Goal: Communication & Community: Answer question/provide support

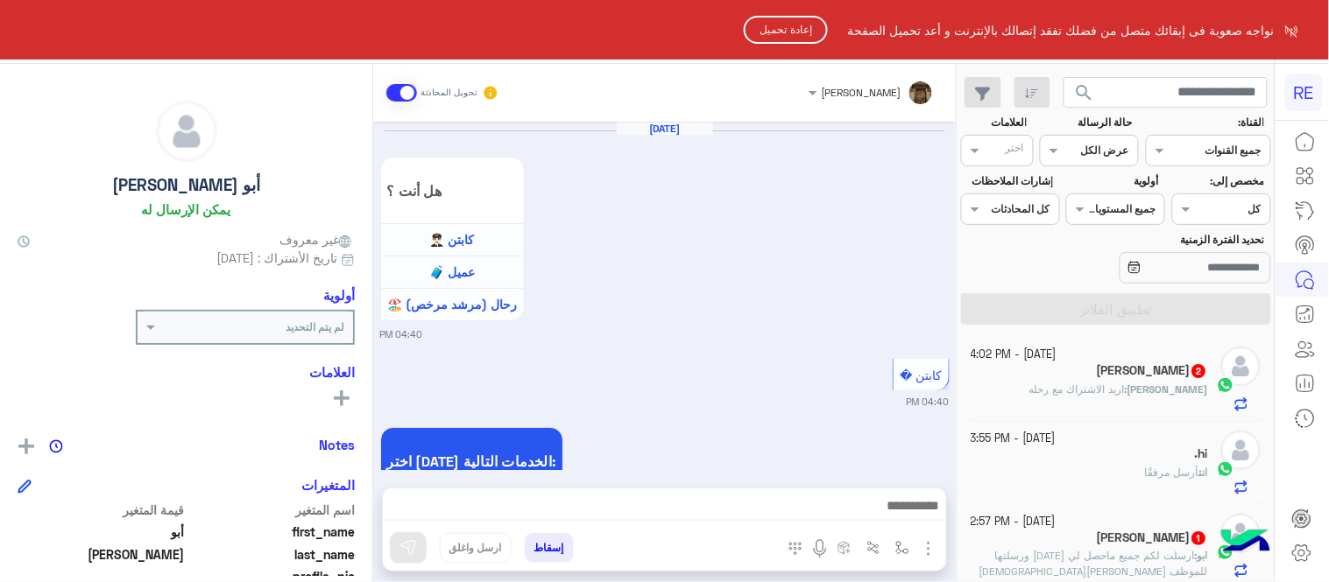
scroll to position [1430, 0]
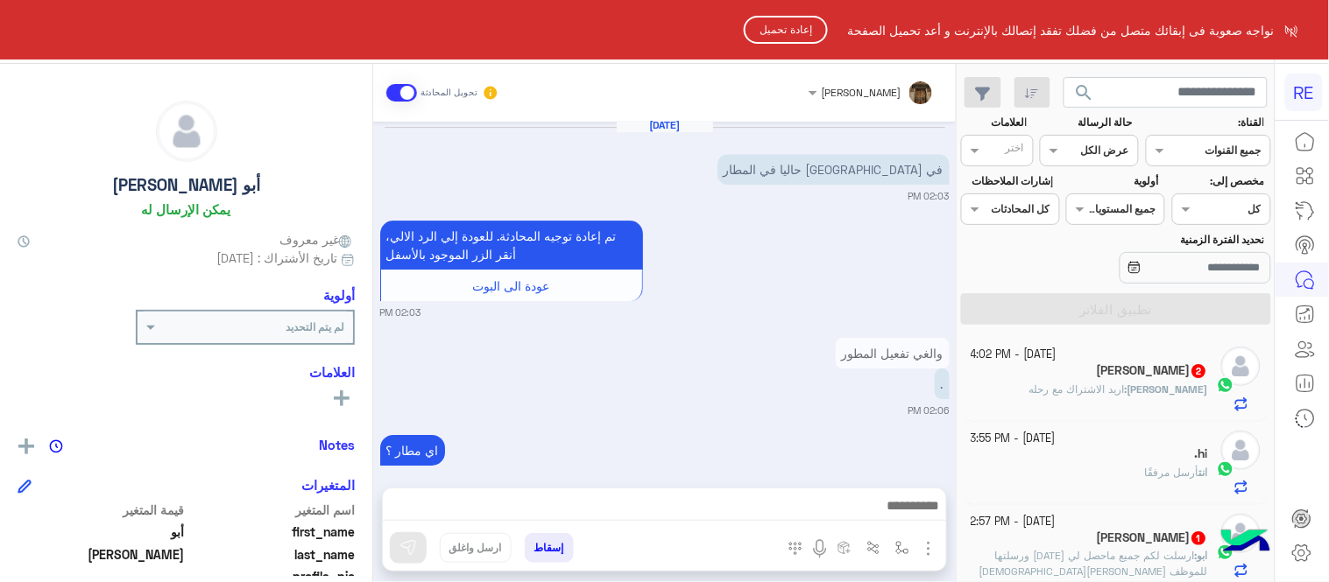
click at [792, 26] on button "إعادة تحميل" at bounding box center [786, 30] width 84 height 28
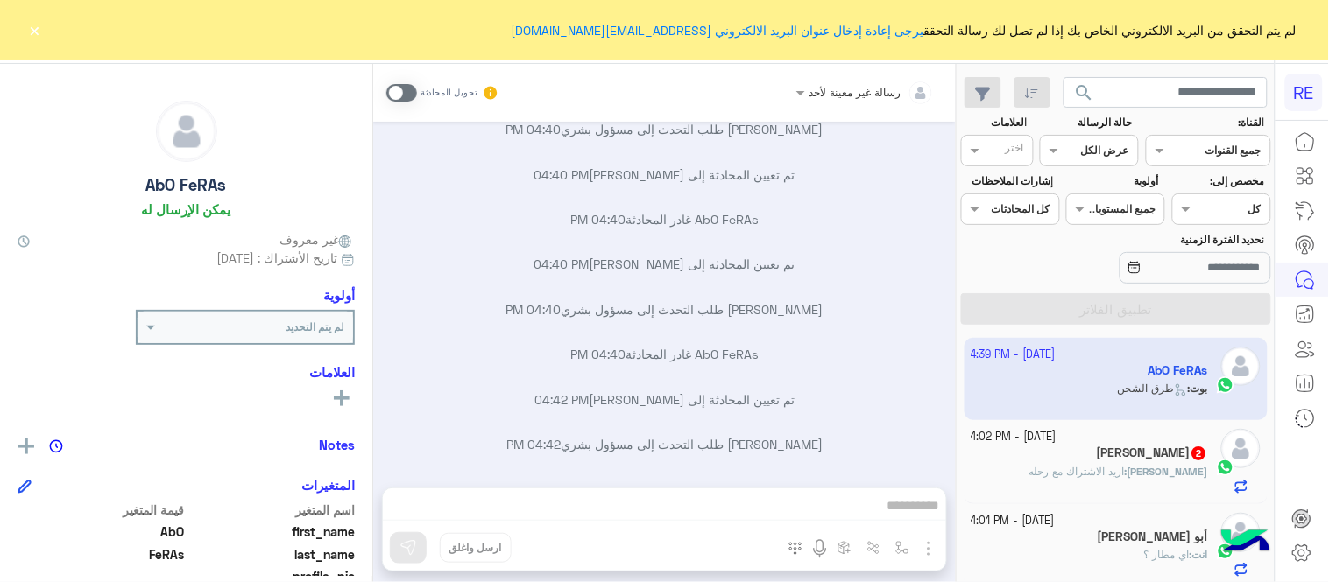
click at [408, 90] on span at bounding box center [401, 93] width 31 height 18
click at [687, 500] on div "رسالة غير معينة لأحد تحويل المحادثة [DATE] اختر [DATE] الخدمات التالية: 04:40 P…" at bounding box center [664, 327] width 582 height 526
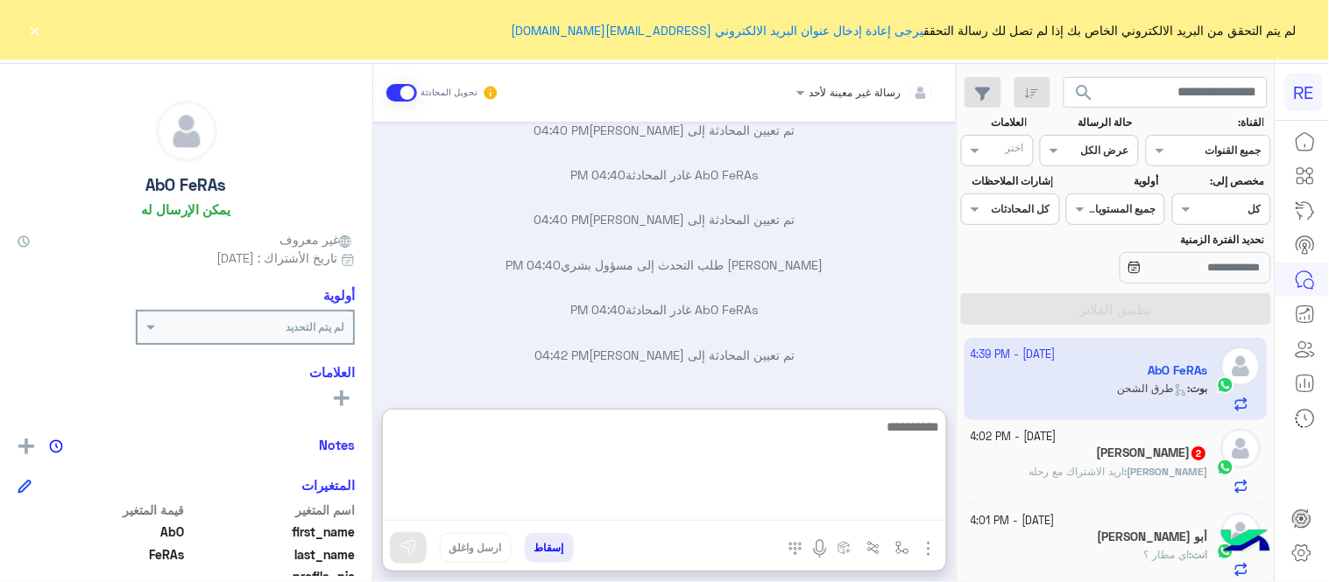
click at [687, 500] on textarea at bounding box center [664, 468] width 563 height 105
type textarea "**********"
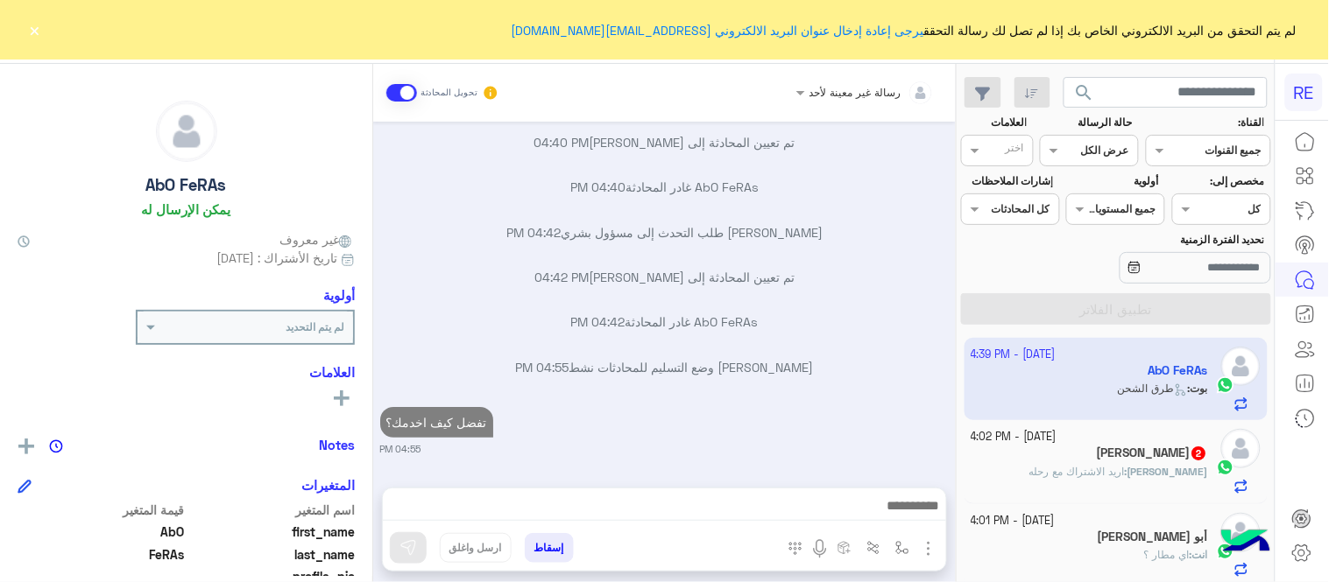
scroll to position [3273, 0]
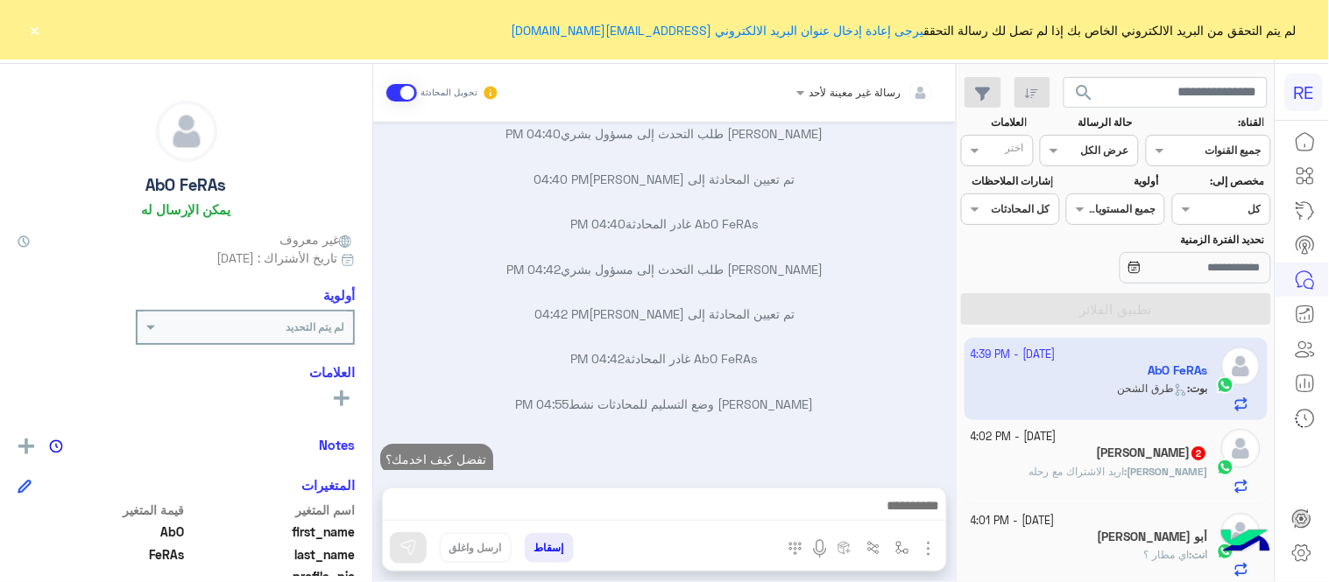
click at [808, 310] on div "[DATE] اختر [DATE] الخدمات التالية: 04:40 PM سرا المطار 04:41 PM تطبيق رحلة يعم…" at bounding box center [664, 296] width 582 height 349
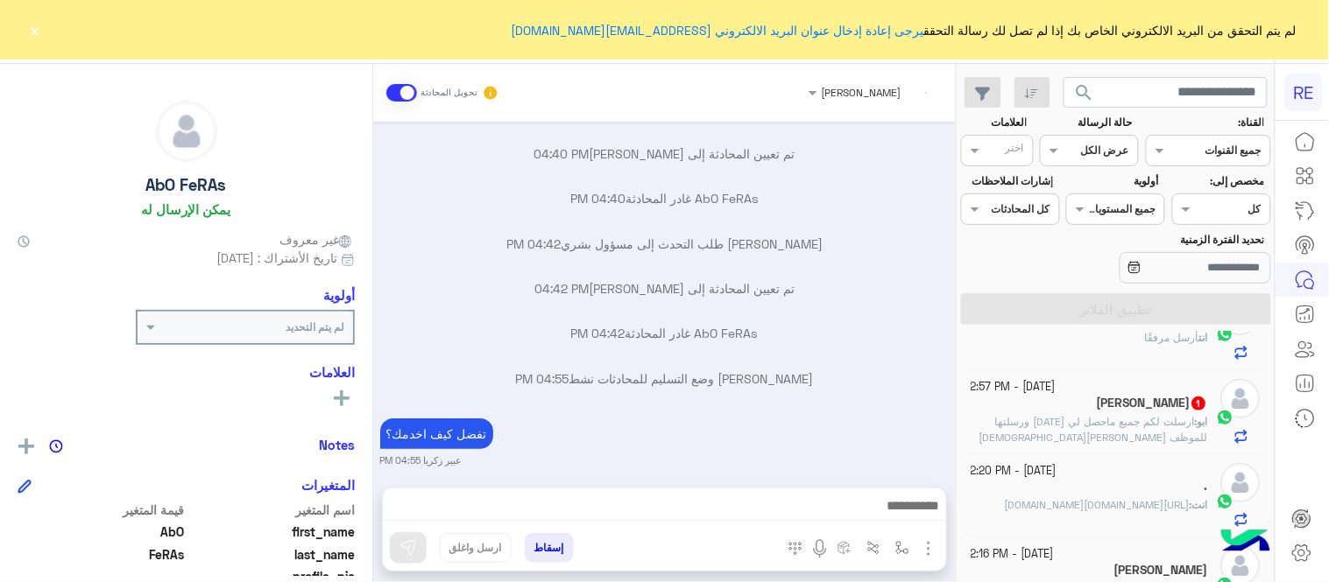
scroll to position [293, 0]
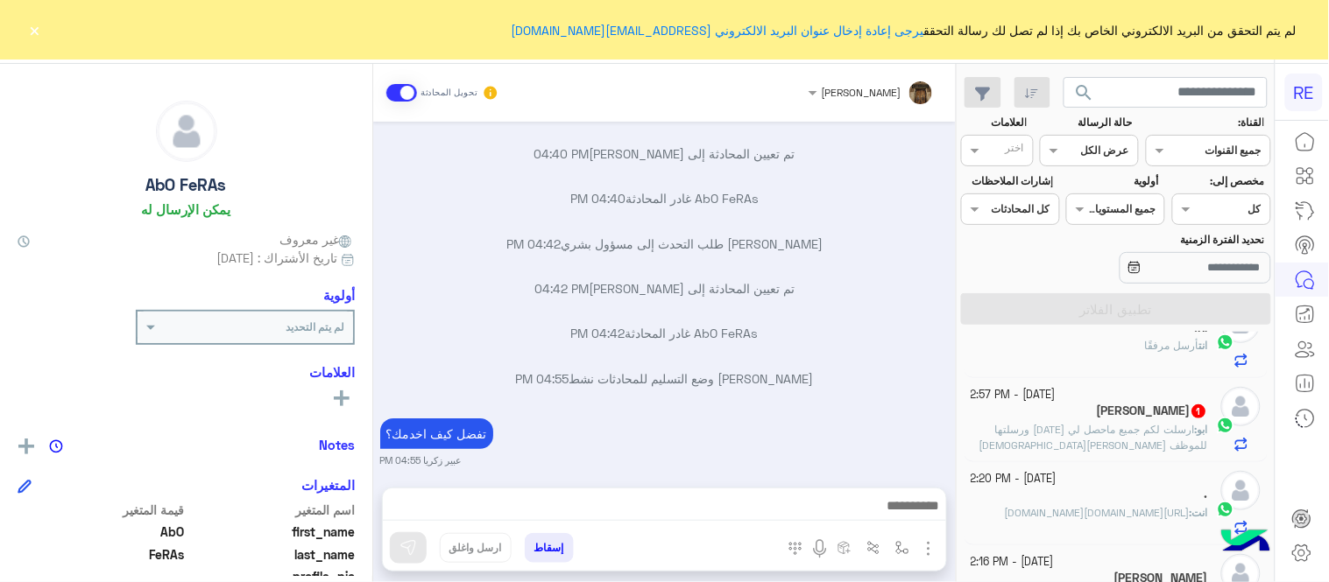
click at [1052, 422] on div "[PERSON_NAME] 1" at bounding box center [1089, 413] width 237 height 18
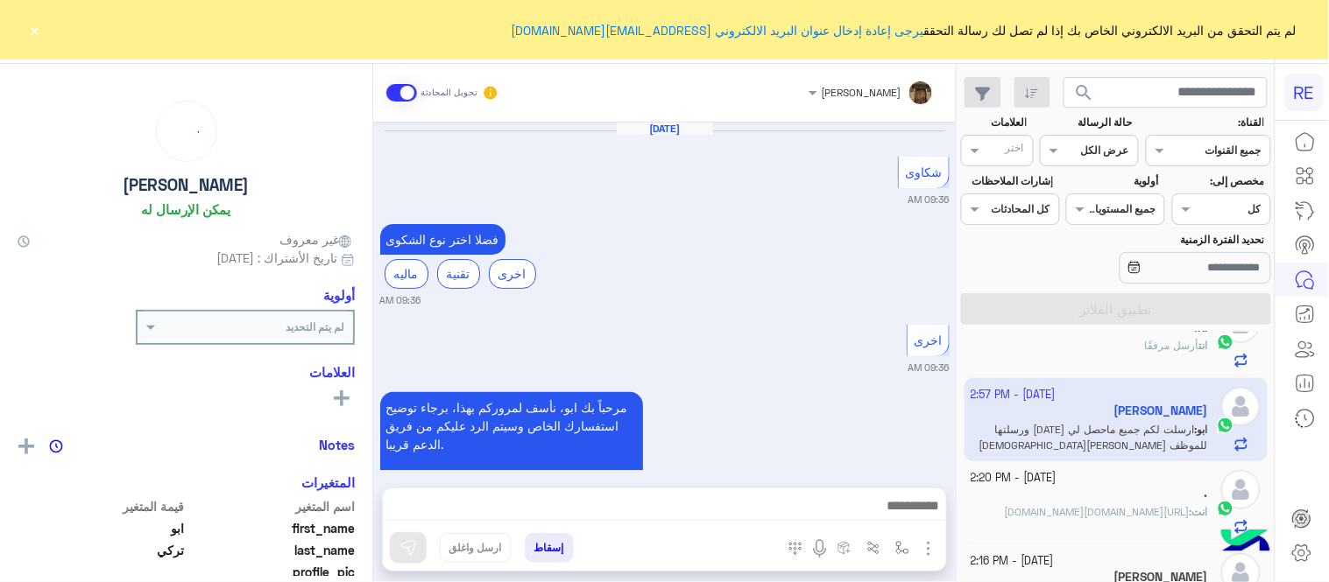
scroll to position [813, 0]
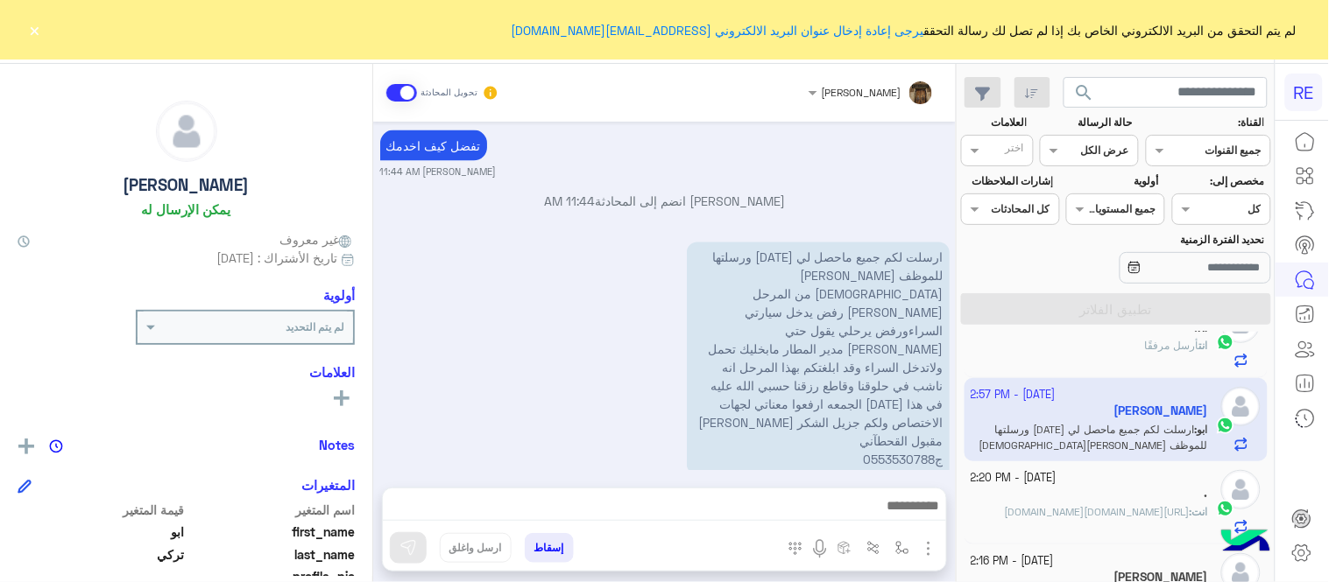
click at [39, 28] on button "×" at bounding box center [35, 30] width 18 height 18
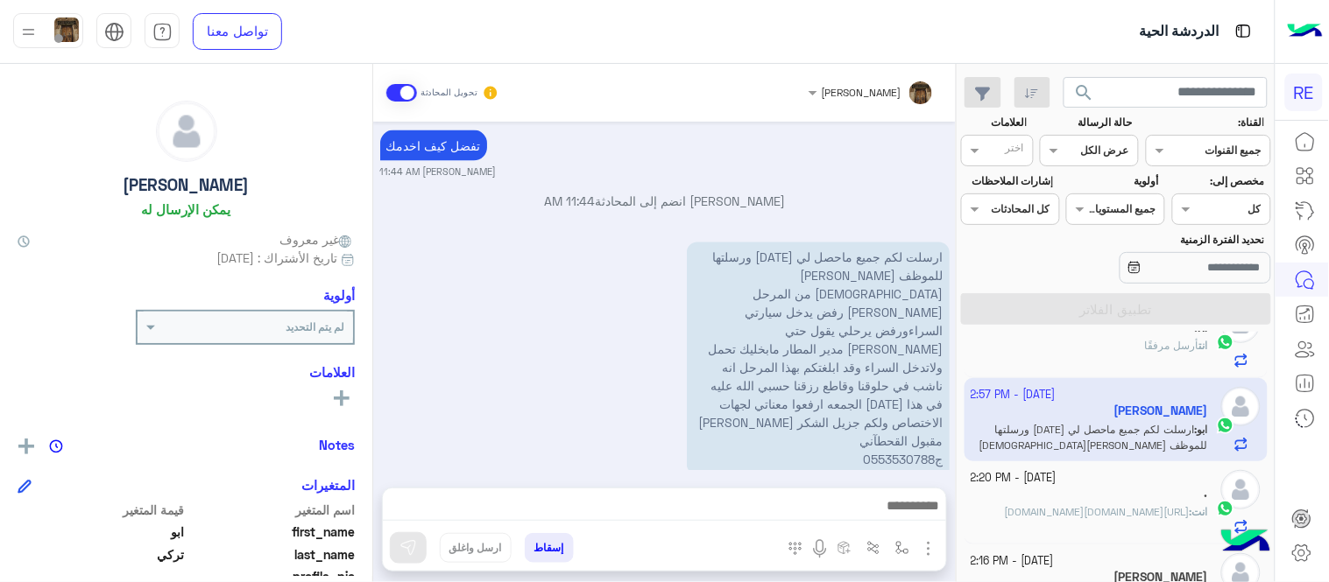
click at [956, 410] on mat-drawer "[PERSON_NAME] تحويل المحادثة [DATE] شكاوى 09:36 AM فضلا اختر نوع الشكوى ماليه ت…" at bounding box center [478, 327] width 956 height 526
drag, startPoint x: 963, startPoint y: 387, endPoint x: 964, endPoint y: 406, distance: 18.4
click at [964, 406] on div "[DATE] - 4:55 PM AbO FeRAs انت : تفضل كيف اخدمك؟ [DATE] - 4:02 PM [PERSON_NAME]…" at bounding box center [1115, 461] width 317 height 258
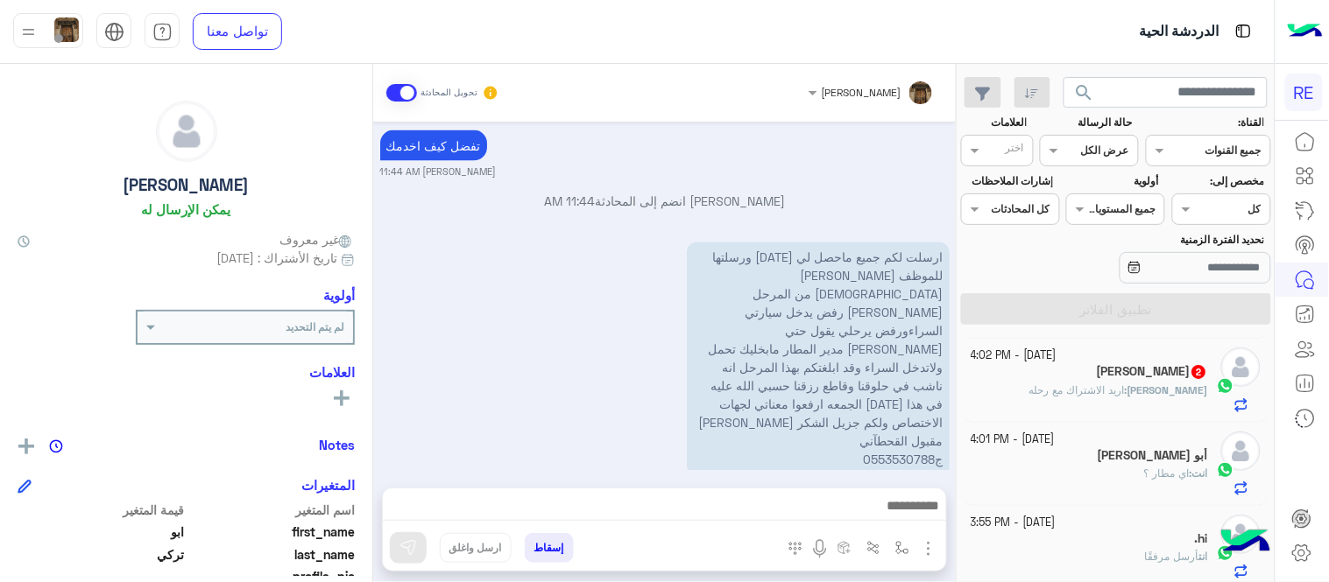
scroll to position [0, 0]
click at [611, 480] on small "02:57 PM" at bounding box center [664, 487] width 569 height 14
click at [737, 208] on p "[PERSON_NAME] انضم إلى المحادثة 11:44 AM" at bounding box center [664, 202] width 569 height 18
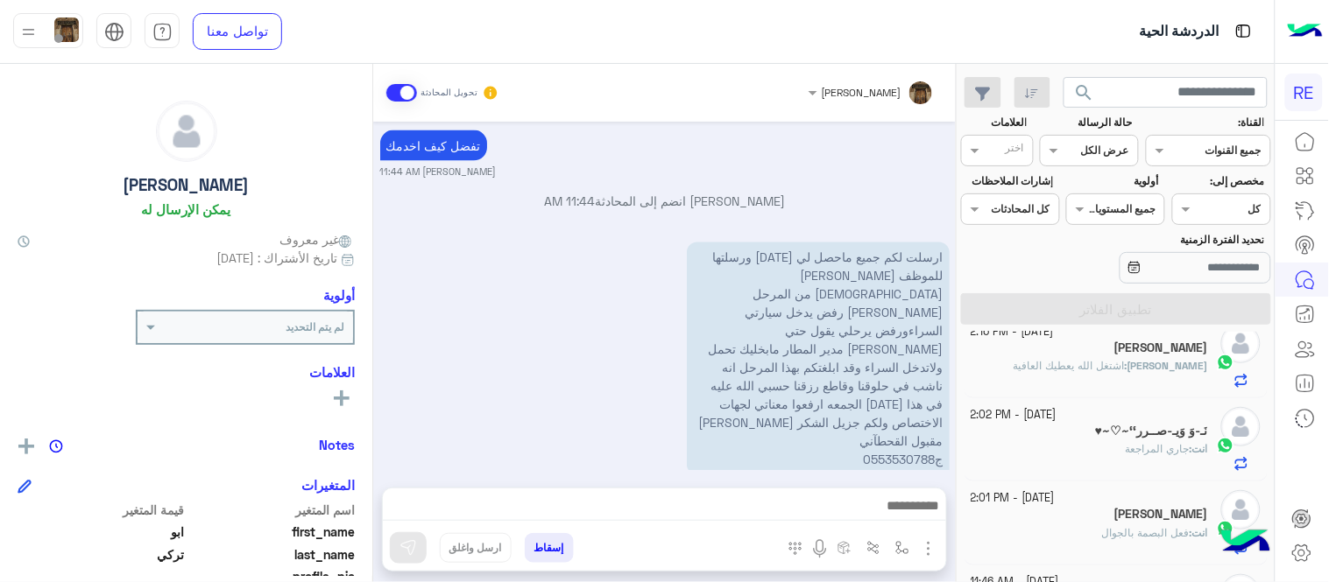
click at [1049, 462] on div "انت : جاري المراجعة" at bounding box center [1089, 456] width 237 height 31
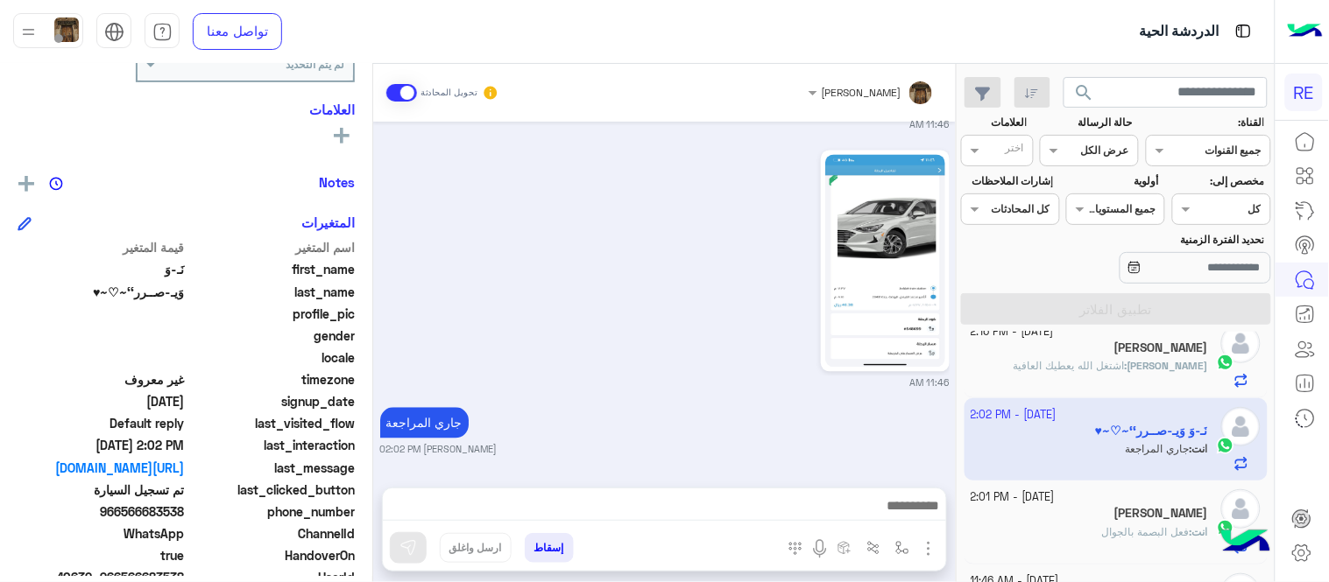
scroll to position [300, 0]
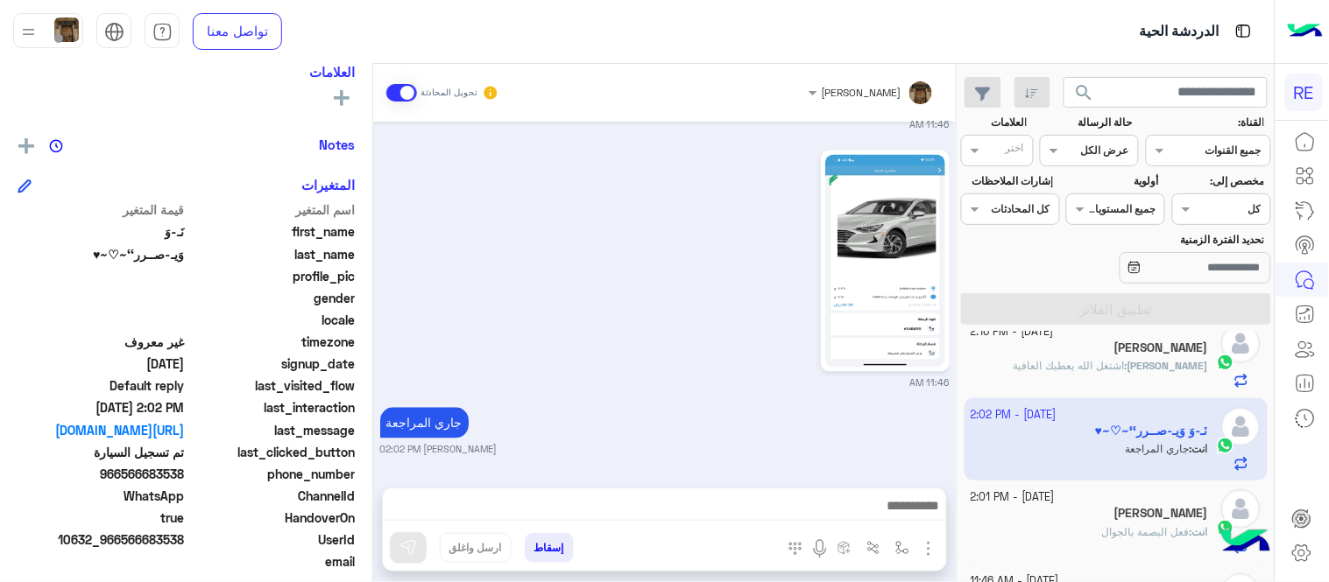
drag, startPoint x: 123, startPoint y: 467, endPoint x: 187, endPoint y: 478, distance: 64.9
click at [185, 478] on span "966566683538" at bounding box center [101, 474] width 167 height 18
copy span "566683538"
